Goal: Task Accomplishment & Management: Use online tool/utility

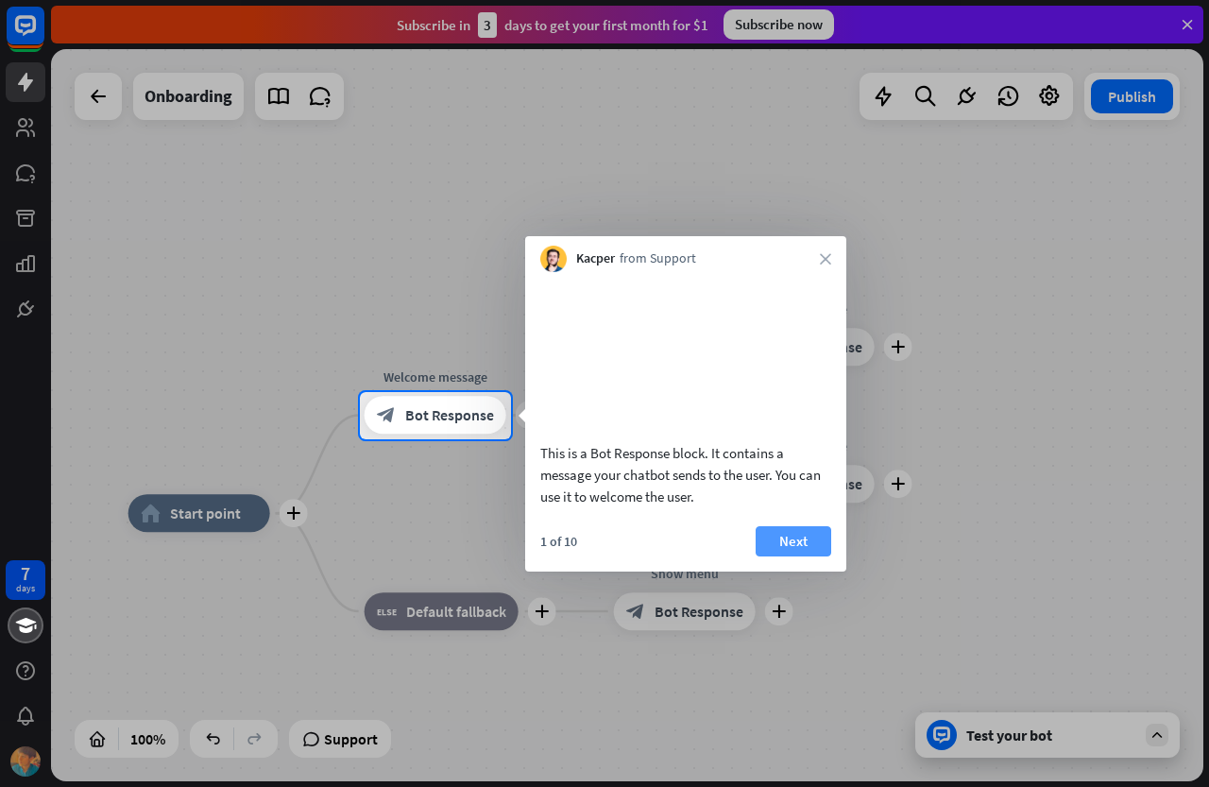
click at [807, 556] on button "Next" at bounding box center [794, 541] width 76 height 30
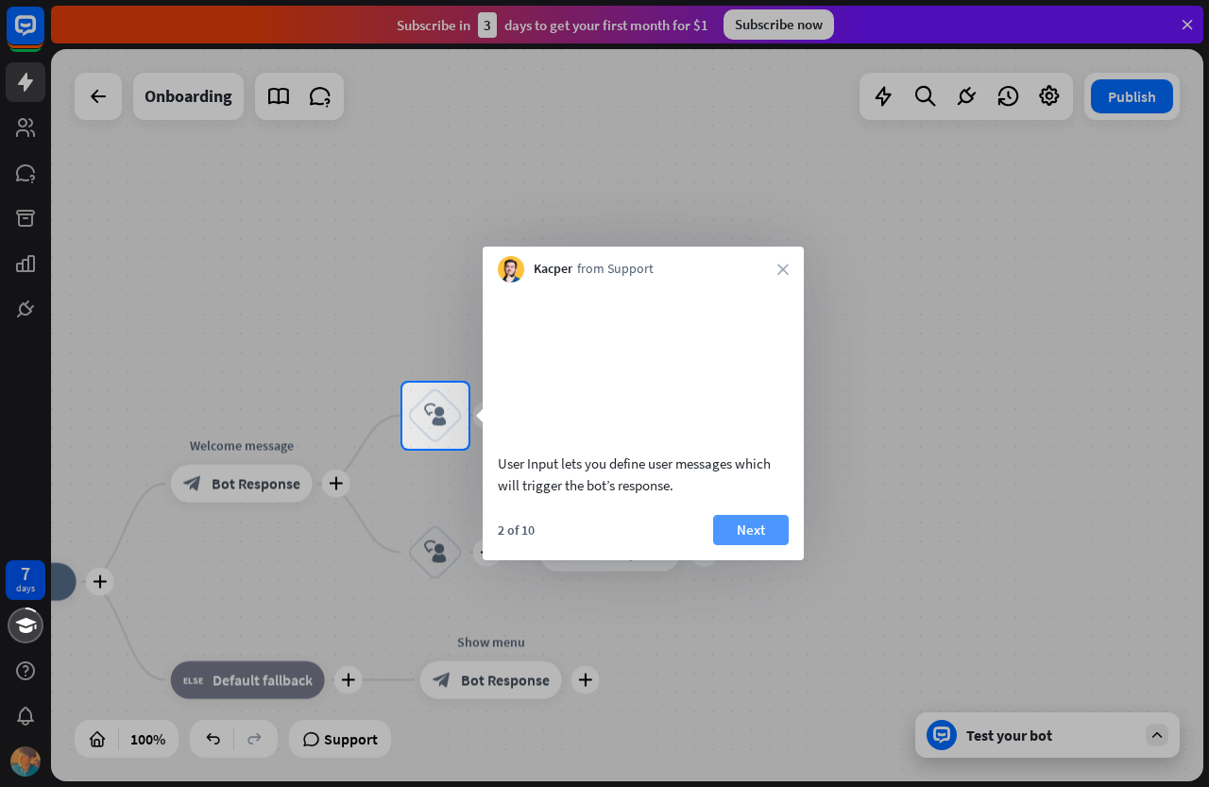
click at [736, 545] on button "Next" at bounding box center [751, 530] width 76 height 30
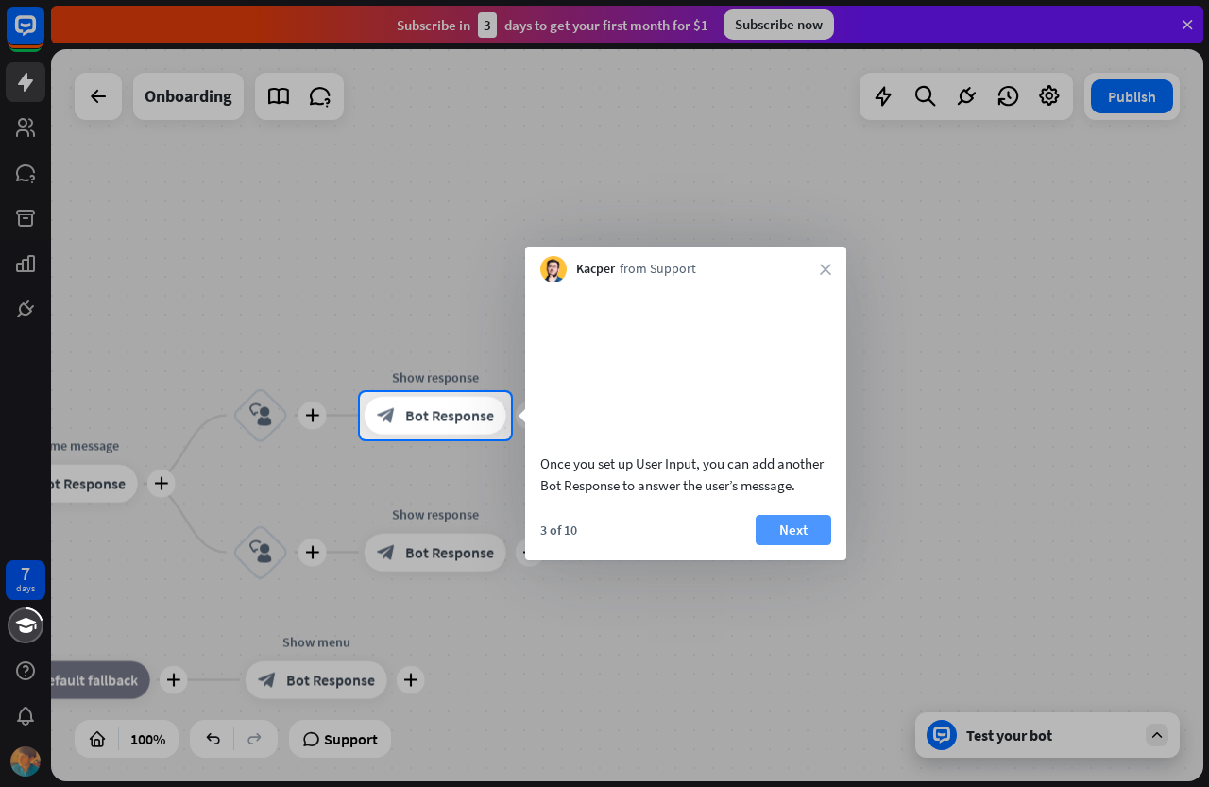
click at [790, 544] on button "Next" at bounding box center [794, 530] width 76 height 30
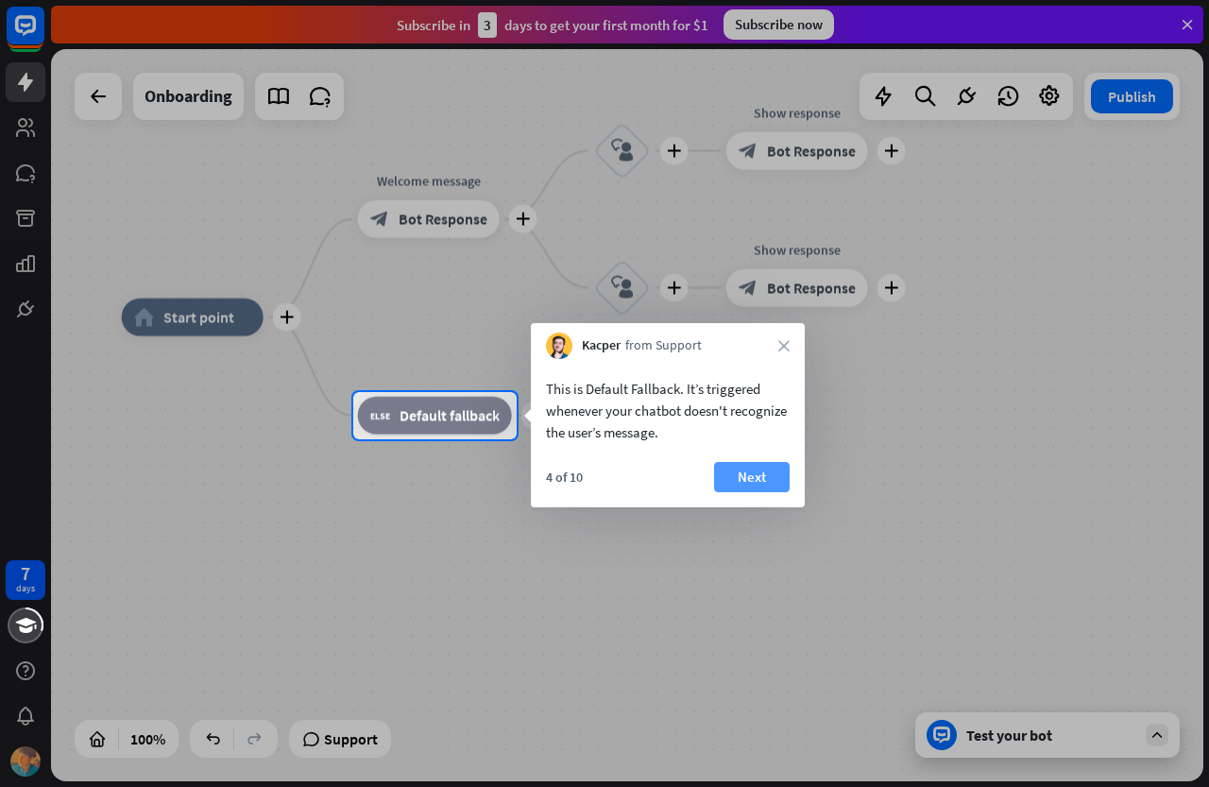
click at [759, 491] on button "Next" at bounding box center [752, 477] width 76 height 30
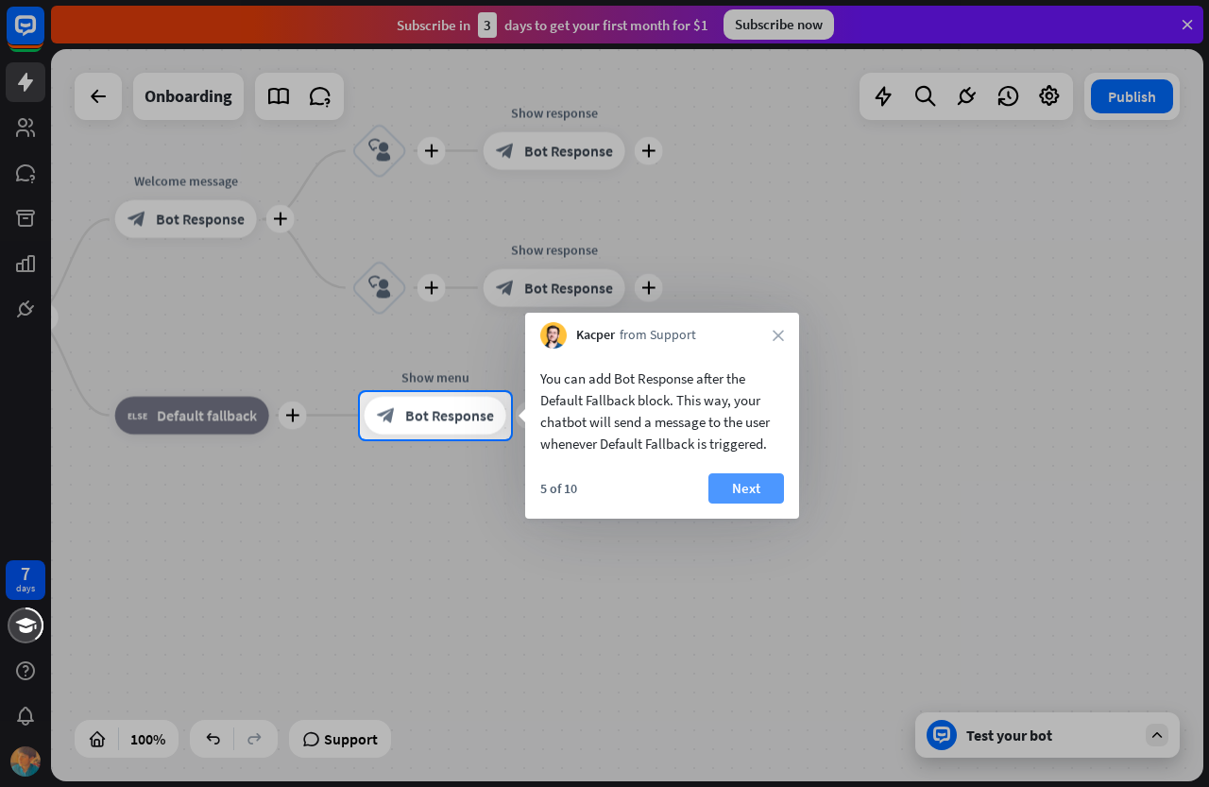
click at [776, 485] on button "Next" at bounding box center [746, 488] width 76 height 30
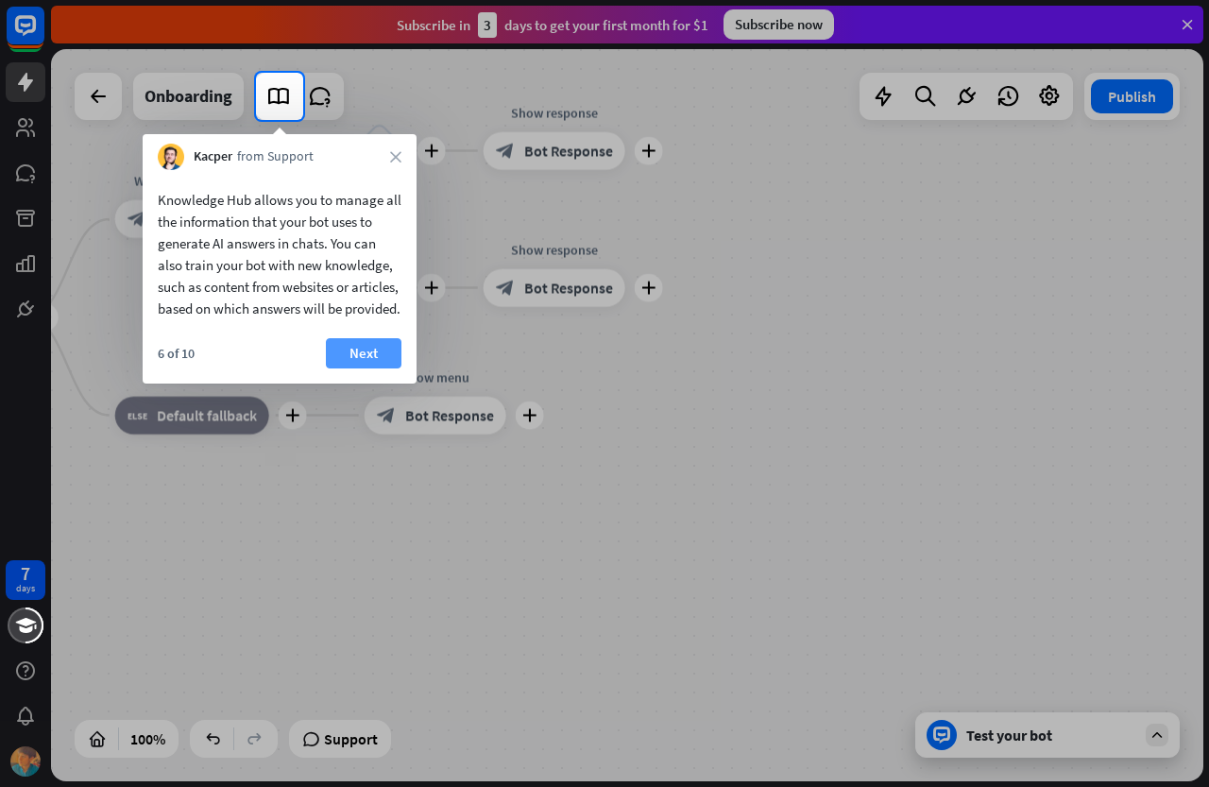
click at [370, 367] on button "Next" at bounding box center [364, 353] width 76 height 30
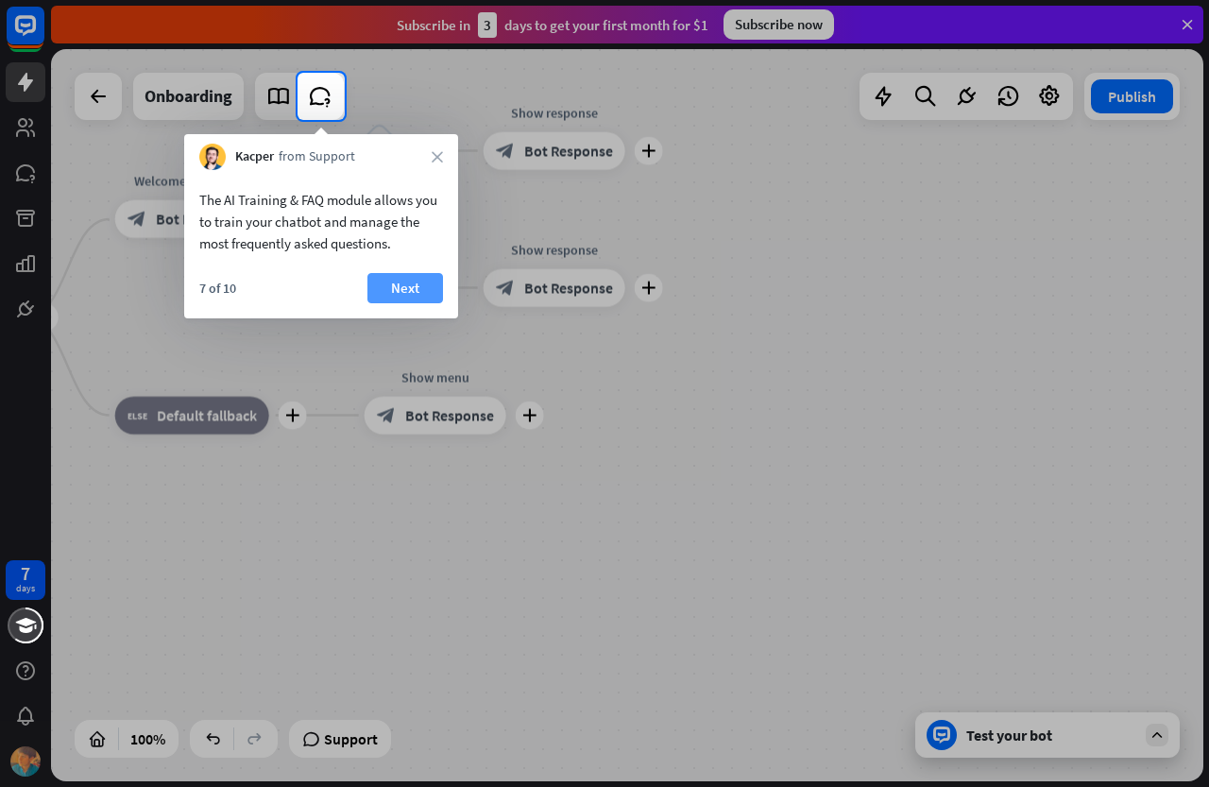
click at [405, 286] on button "Next" at bounding box center [405, 288] width 76 height 30
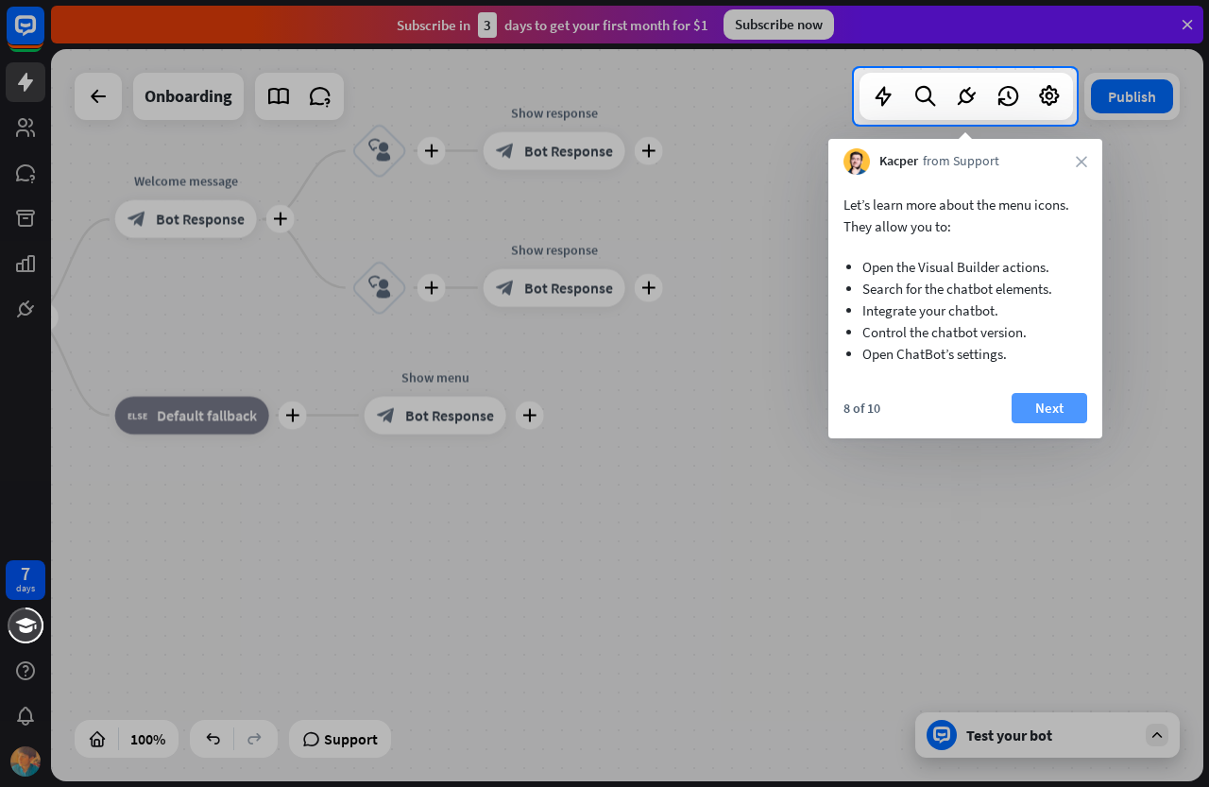
click at [1048, 402] on button "Next" at bounding box center [1050, 408] width 76 height 30
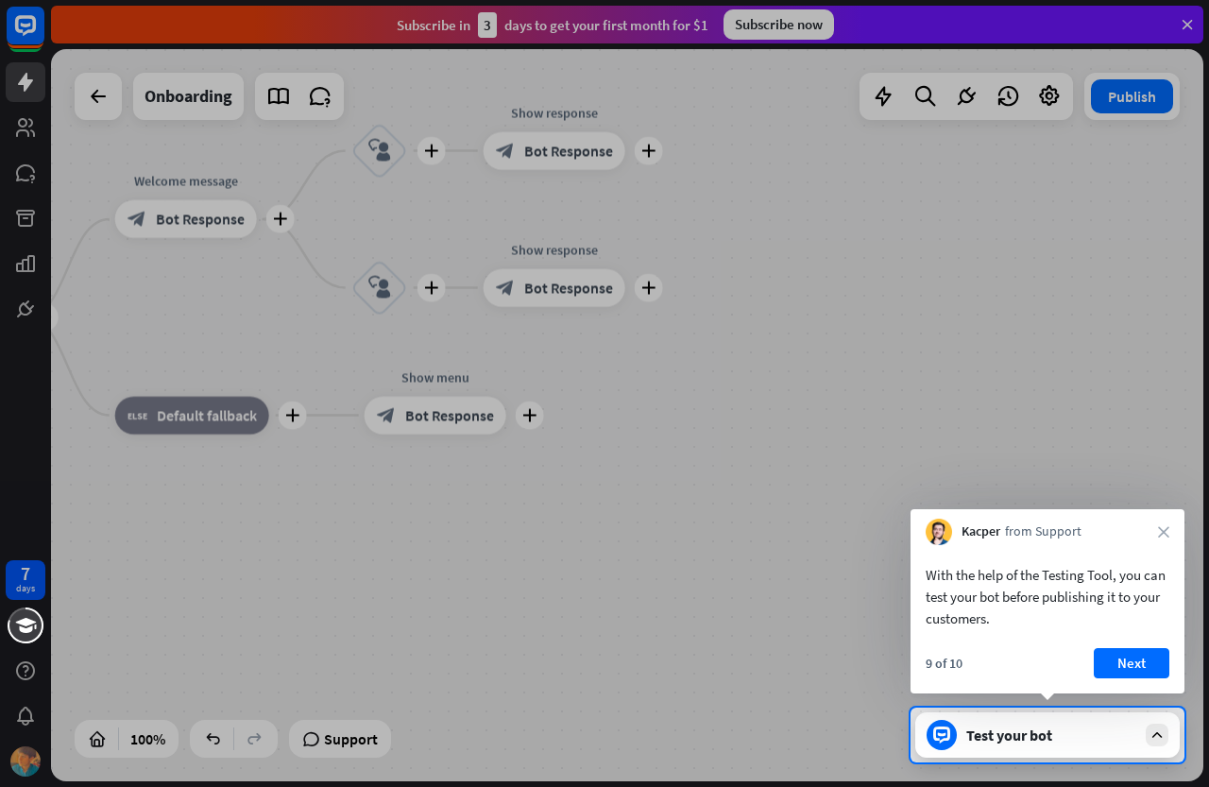
click at [1123, 680] on div "9 of 10 Next" at bounding box center [1048, 670] width 274 height 45
click at [1121, 668] on button "Next" at bounding box center [1132, 663] width 76 height 30
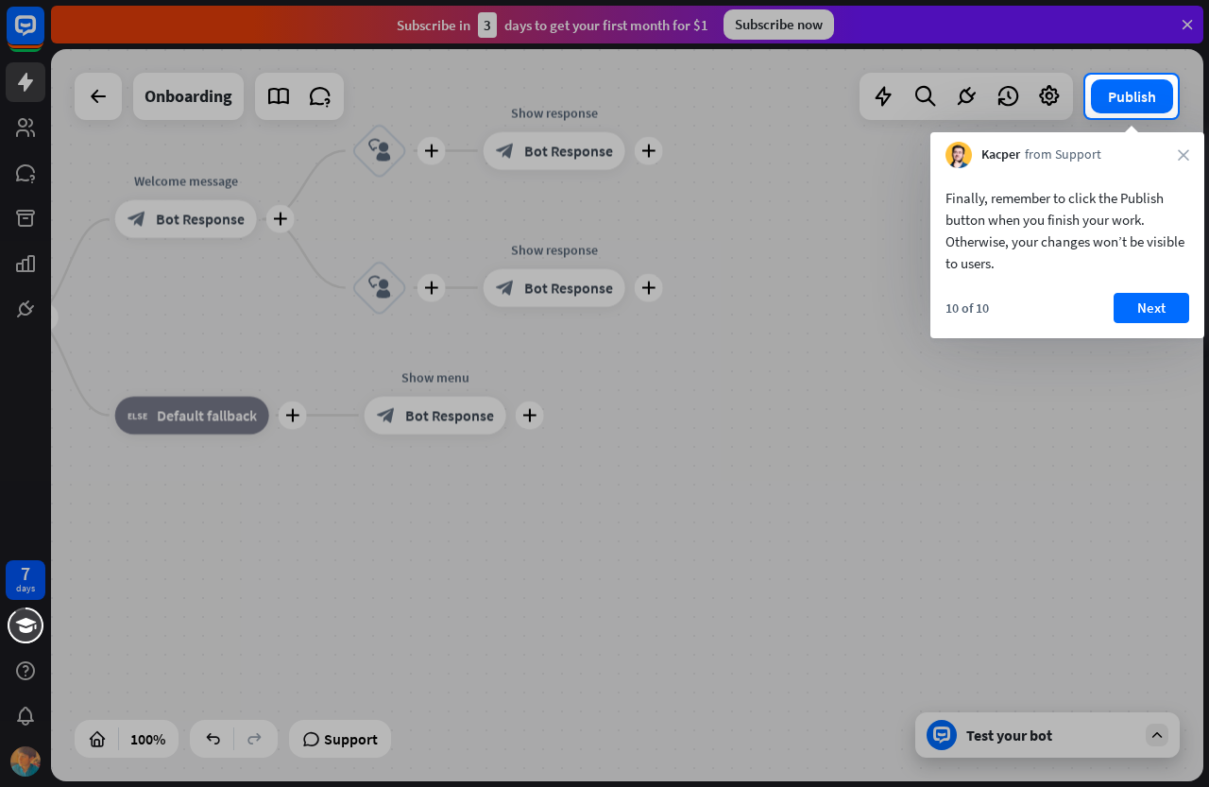
click at [1066, 739] on div at bounding box center [604, 452] width 1209 height 669
click at [1140, 298] on button "Next" at bounding box center [1152, 308] width 76 height 30
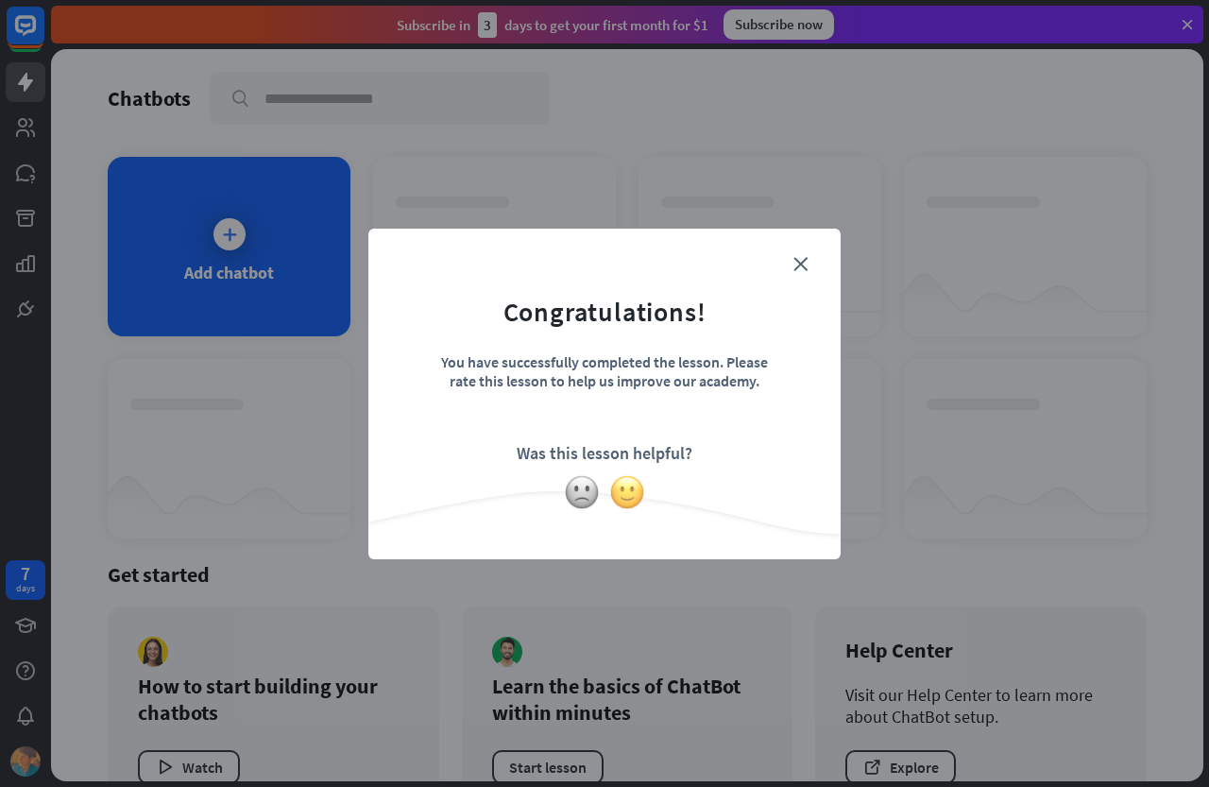
click at [616, 494] on img at bounding box center [627, 492] width 36 height 36
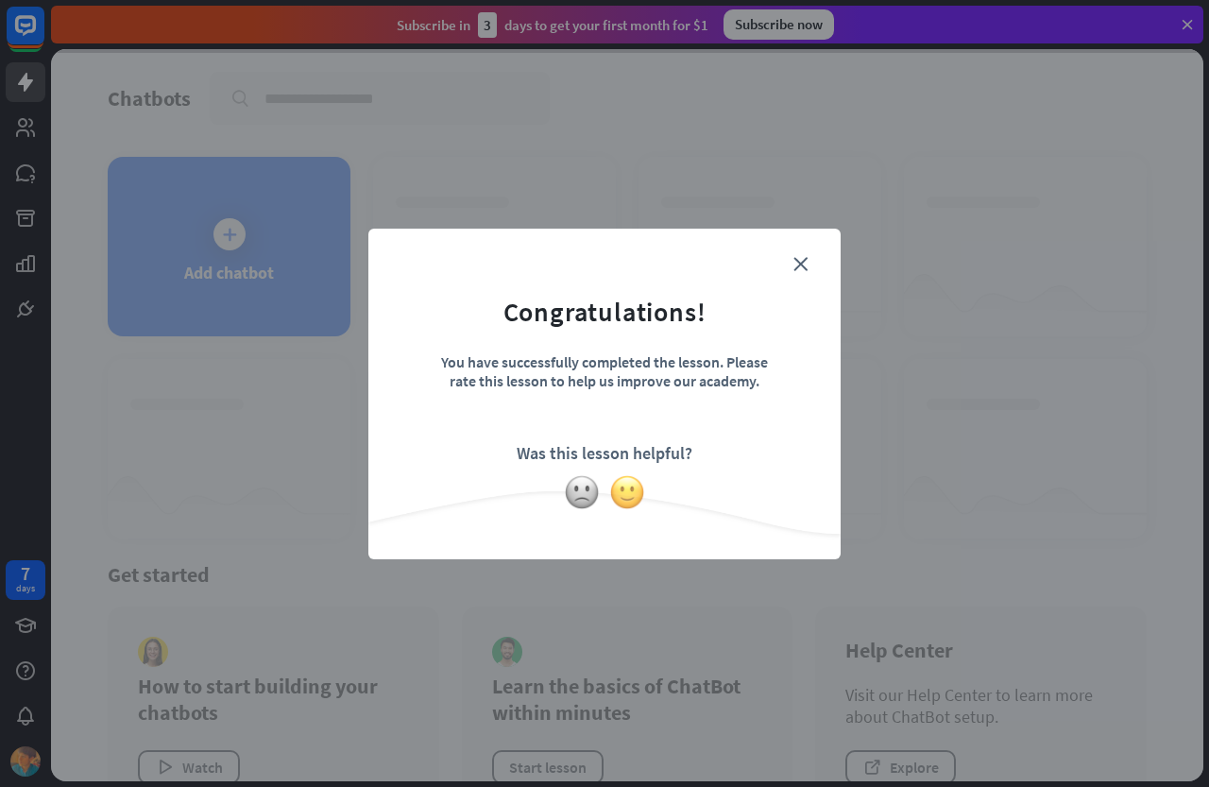
click at [626, 501] on div "close Congratulations! You have successfully completed the lesson. Please rate …" at bounding box center [604, 394] width 472 height 331
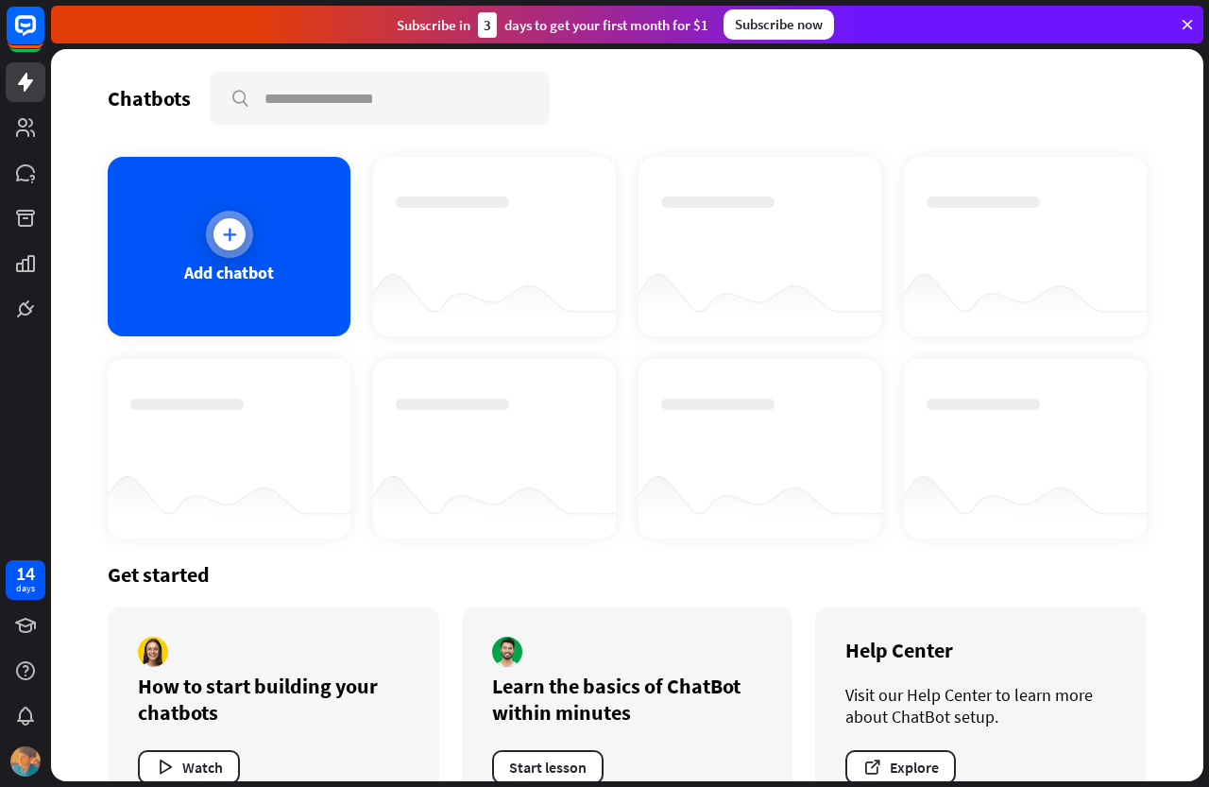
click at [230, 231] on icon at bounding box center [229, 234] width 19 height 19
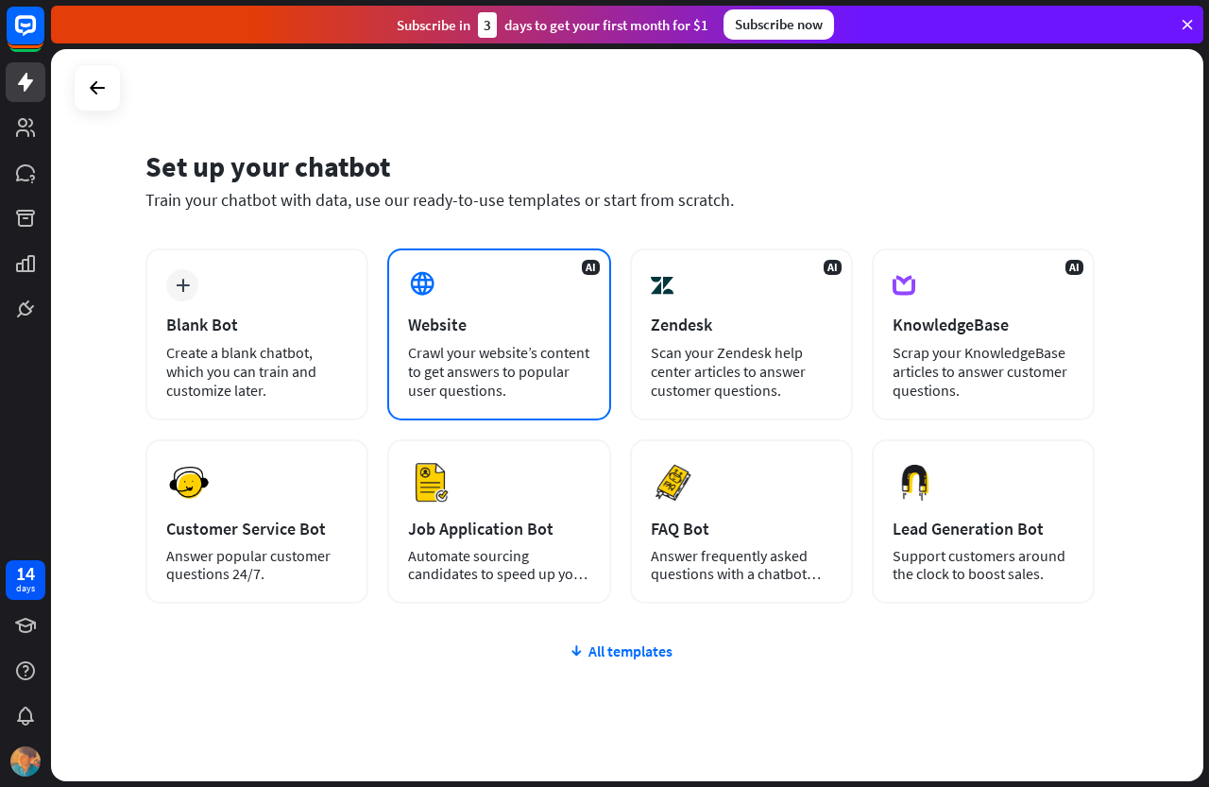
click at [406, 346] on div "AI Website Crawl your website’s content to get answers to popular user question…" at bounding box center [498, 334] width 223 height 172
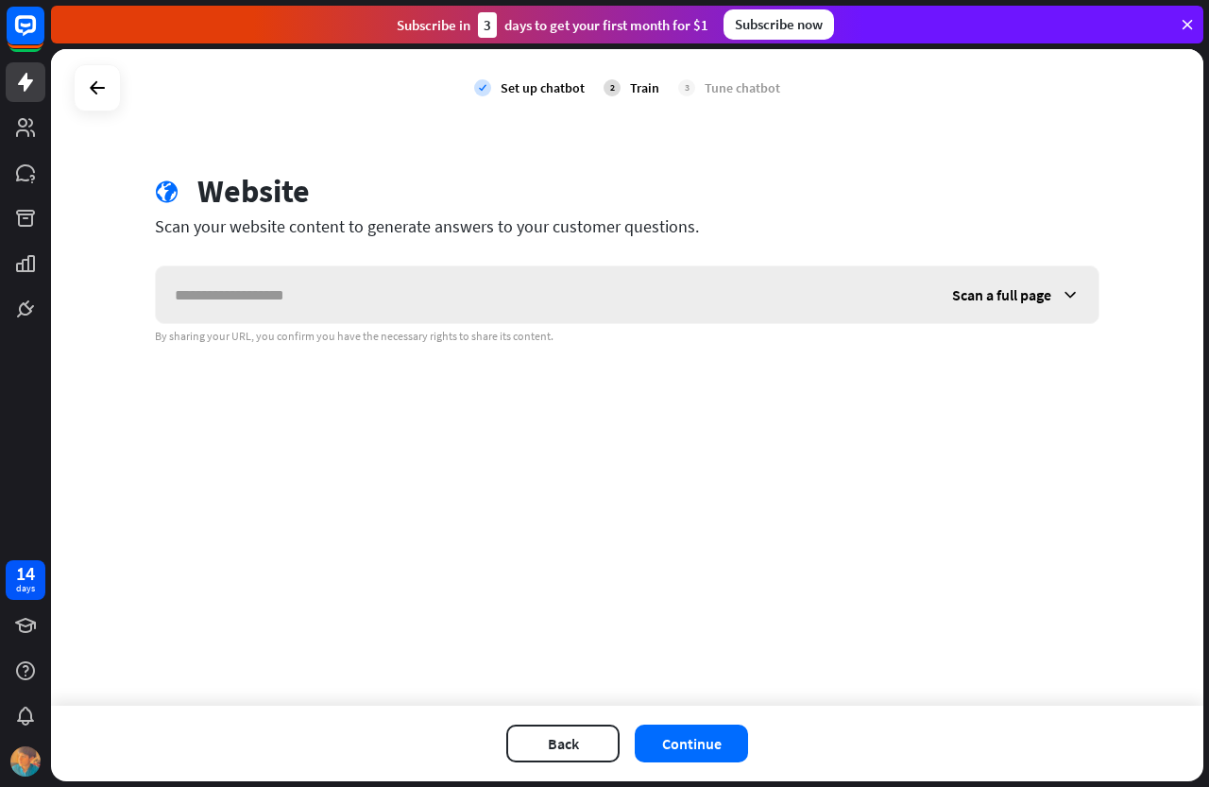
click at [426, 313] on input "text" at bounding box center [544, 294] width 777 height 57
type input "*"
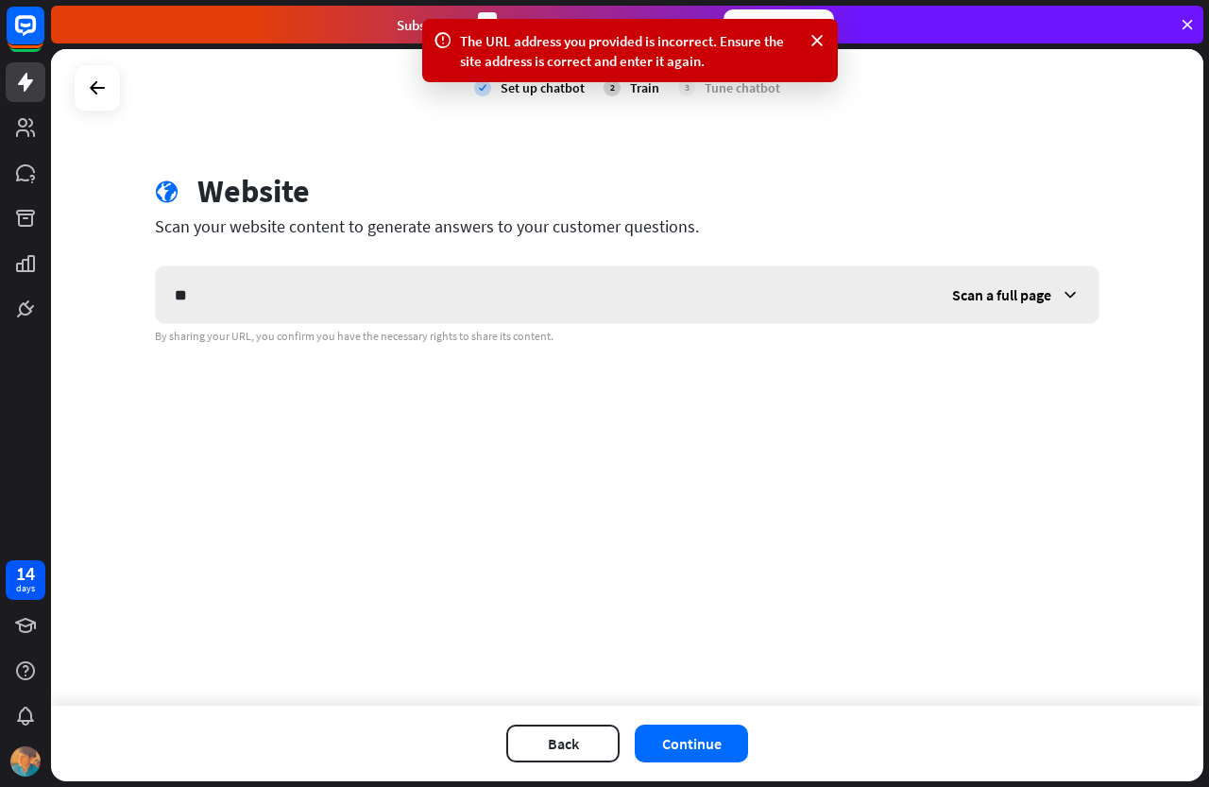
type input "*"
click at [1065, 297] on icon at bounding box center [1070, 294] width 19 height 19
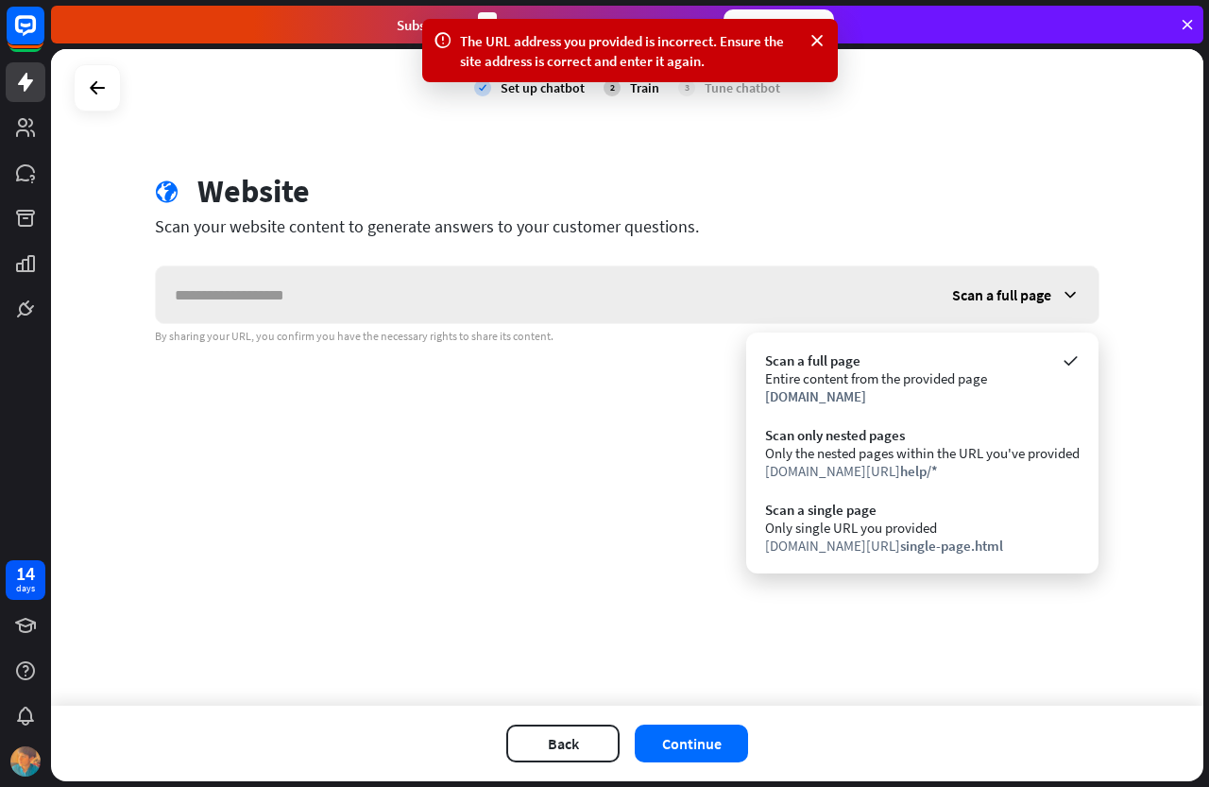
click at [1060, 298] on div "Scan a full page" at bounding box center [1015, 294] width 165 height 57
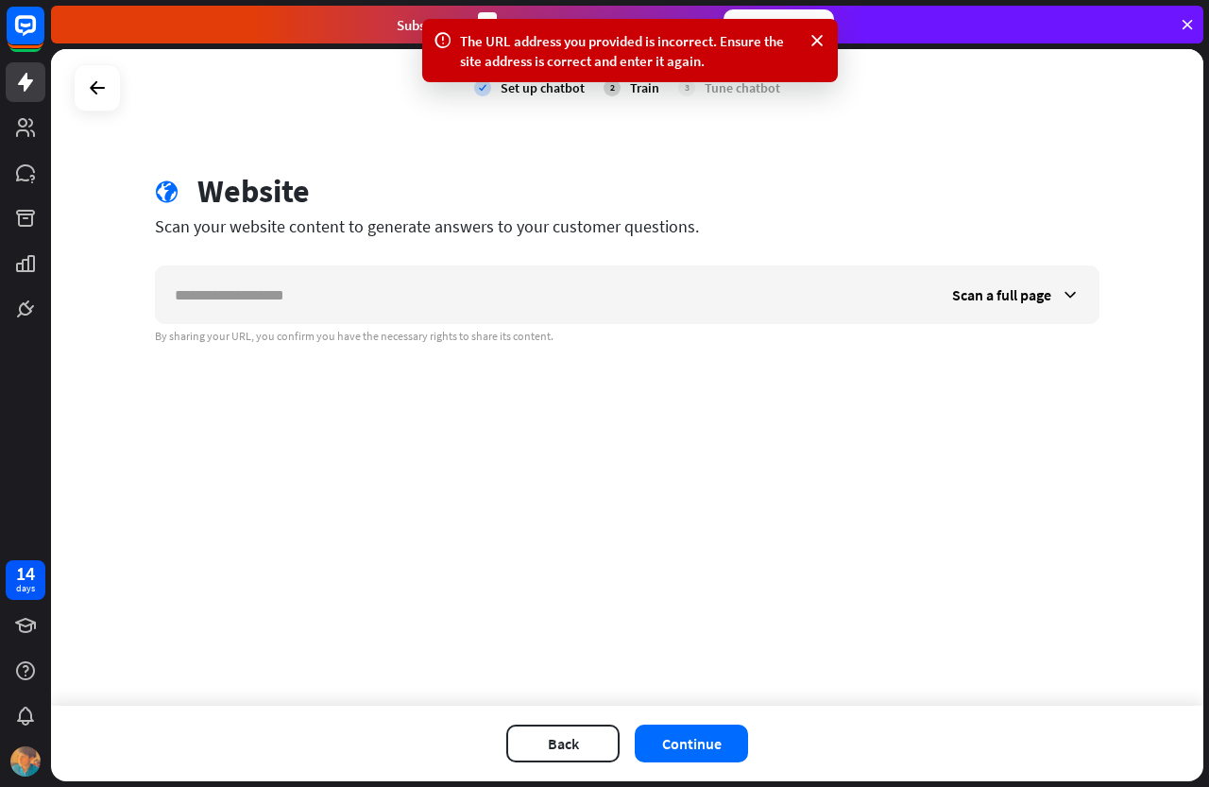
click at [1191, 18] on icon at bounding box center [1187, 24] width 17 height 17
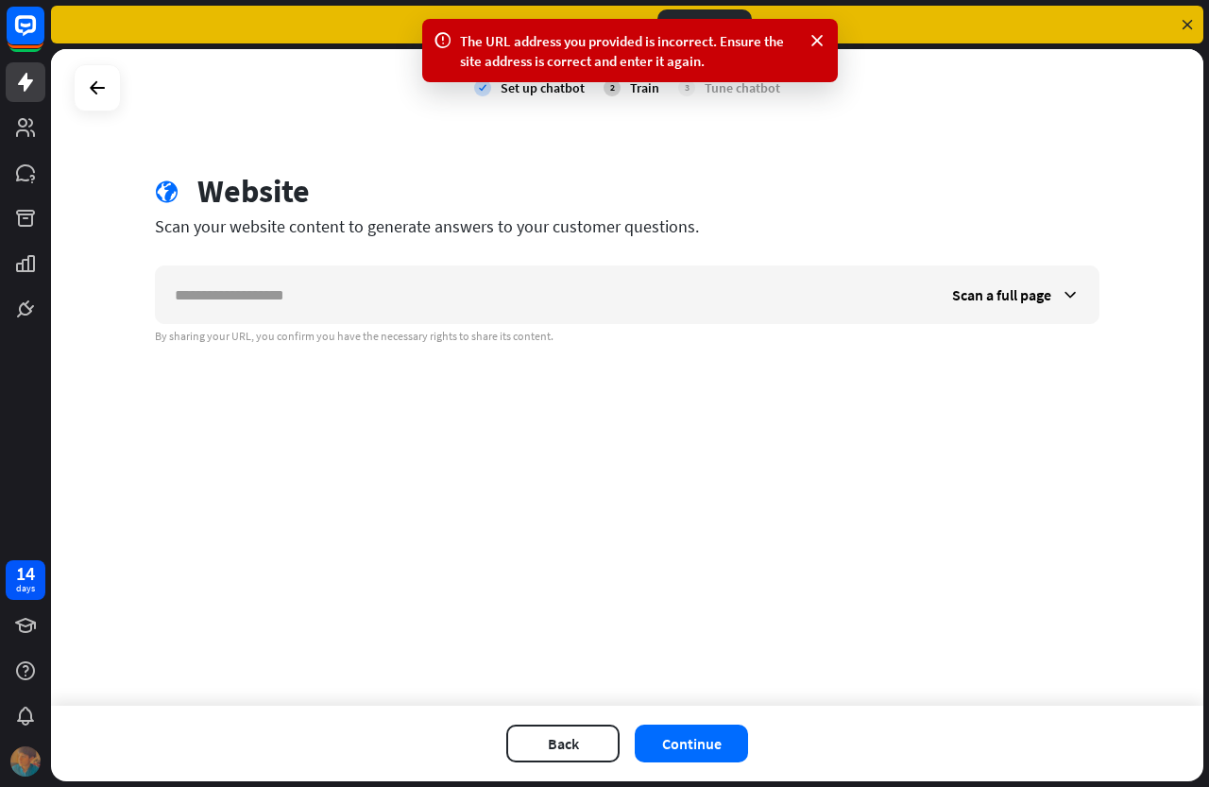
click at [29, 765] on img at bounding box center [25, 761] width 30 height 30
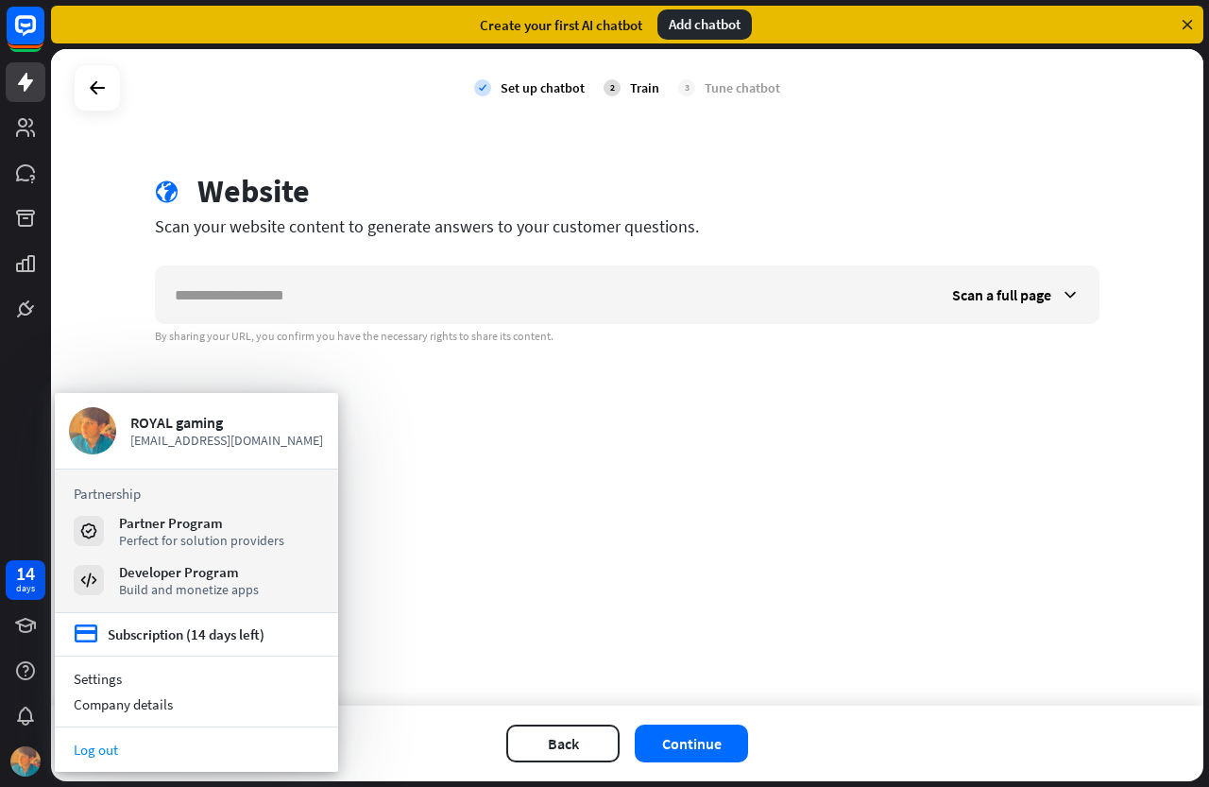
click at [119, 744] on link "Log out" at bounding box center [196, 750] width 283 height 26
